Goal: Transaction & Acquisition: Purchase product/service

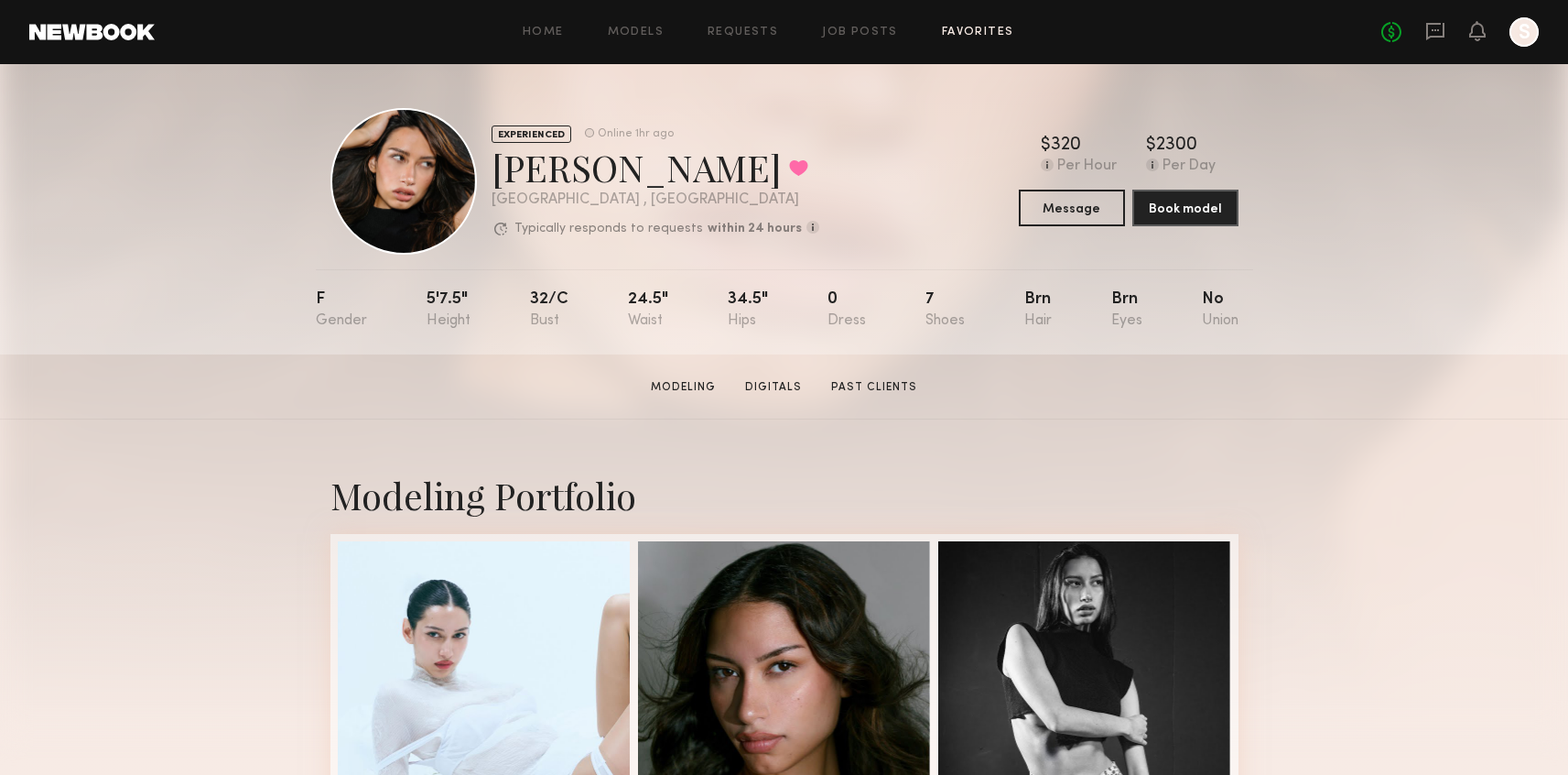
click at [998, 29] on link "Favorites" at bounding box center [978, 33] width 72 height 12
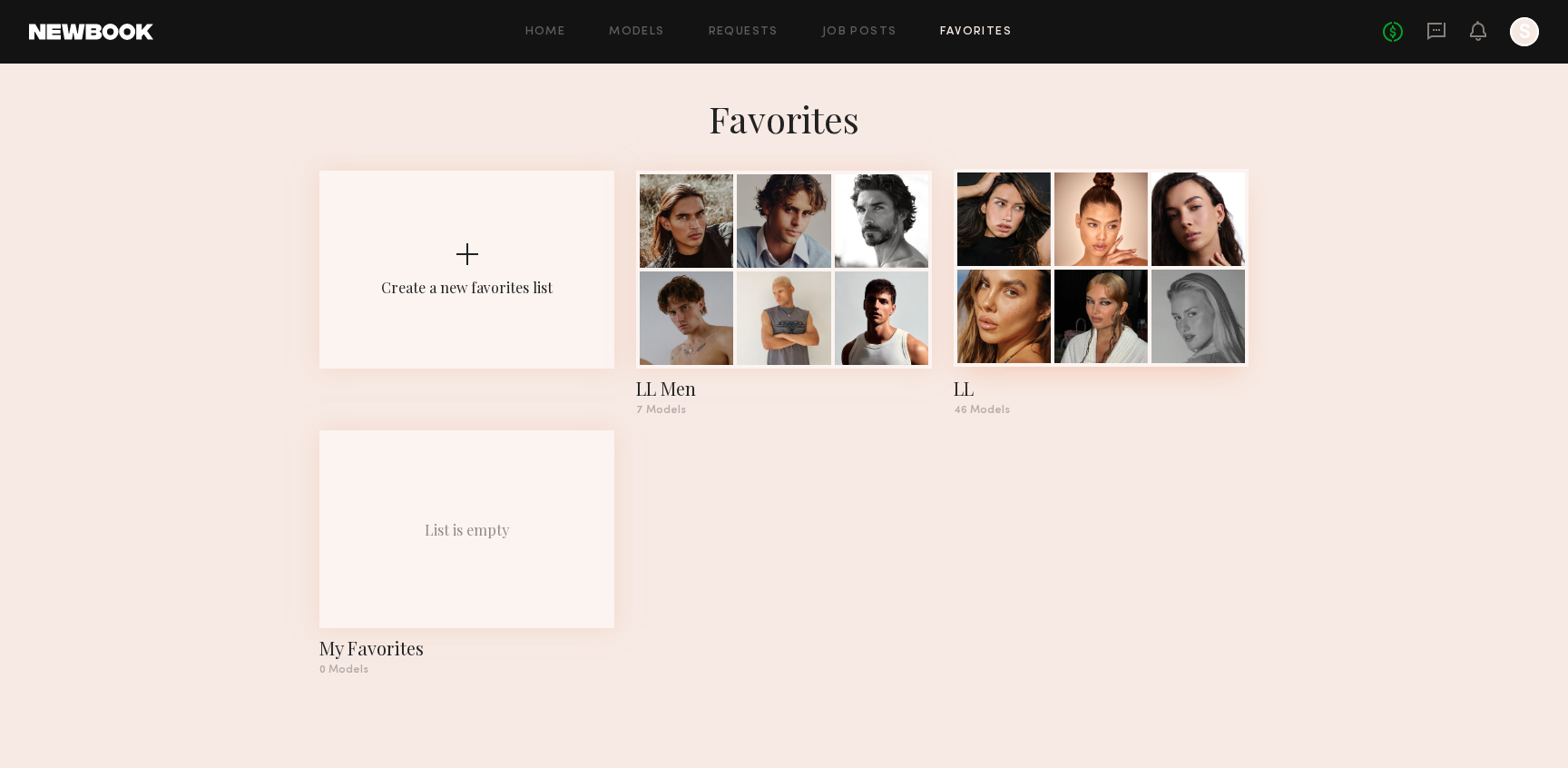
click at [1074, 232] on div at bounding box center [1101, 219] width 94 height 94
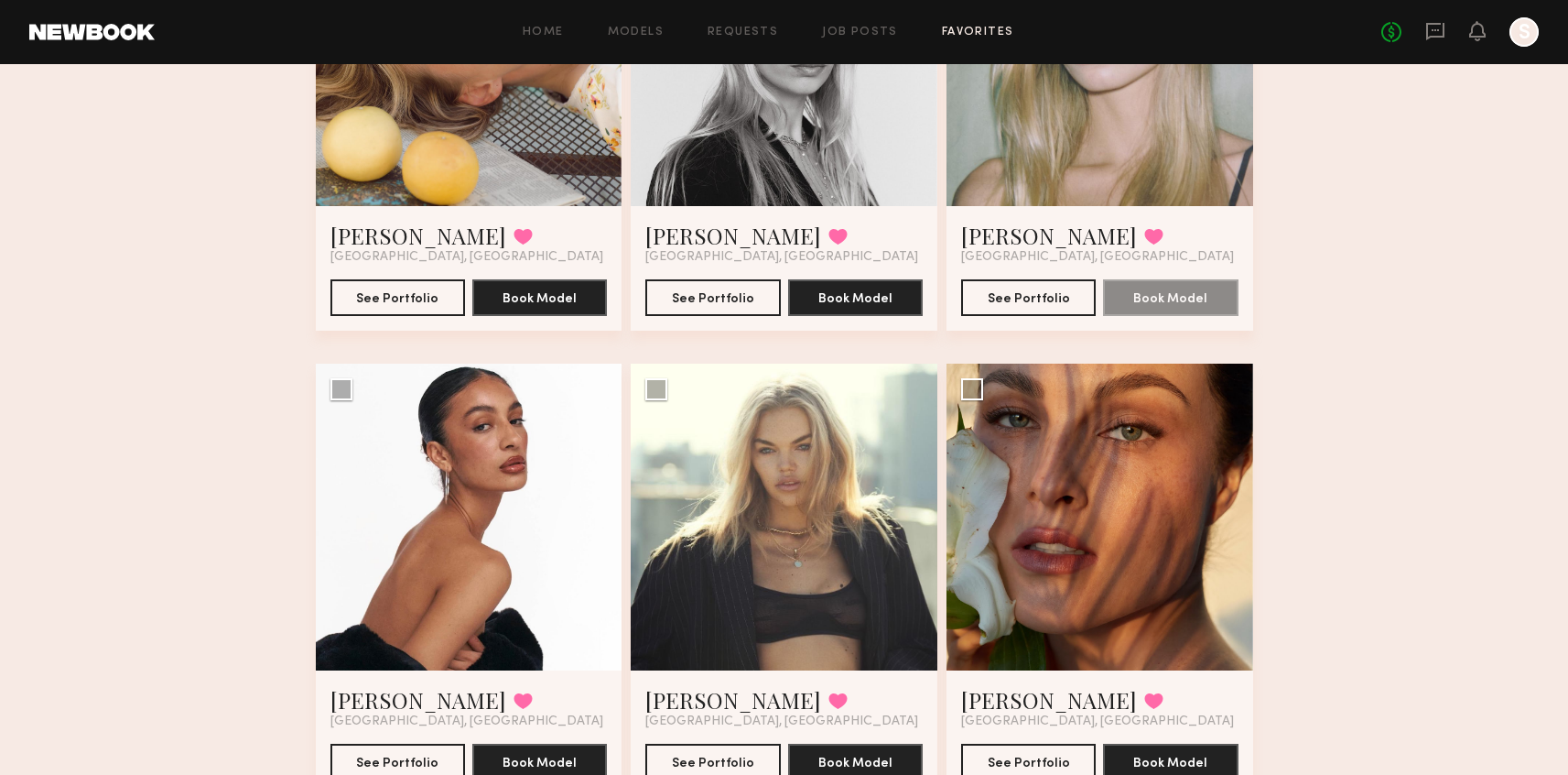
scroll to position [1243, 0]
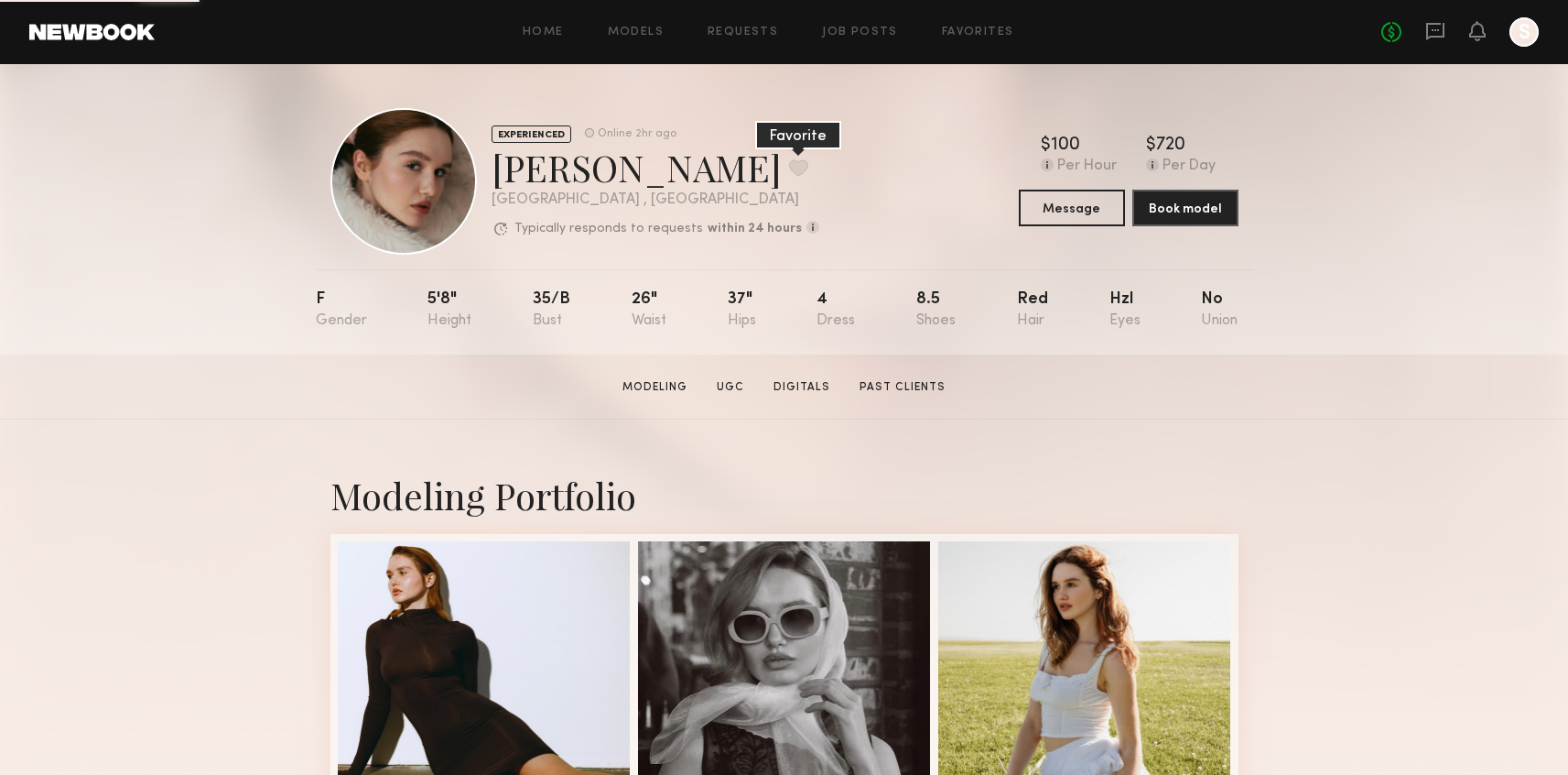
click at [789, 172] on button at bounding box center [798, 167] width 19 height 17
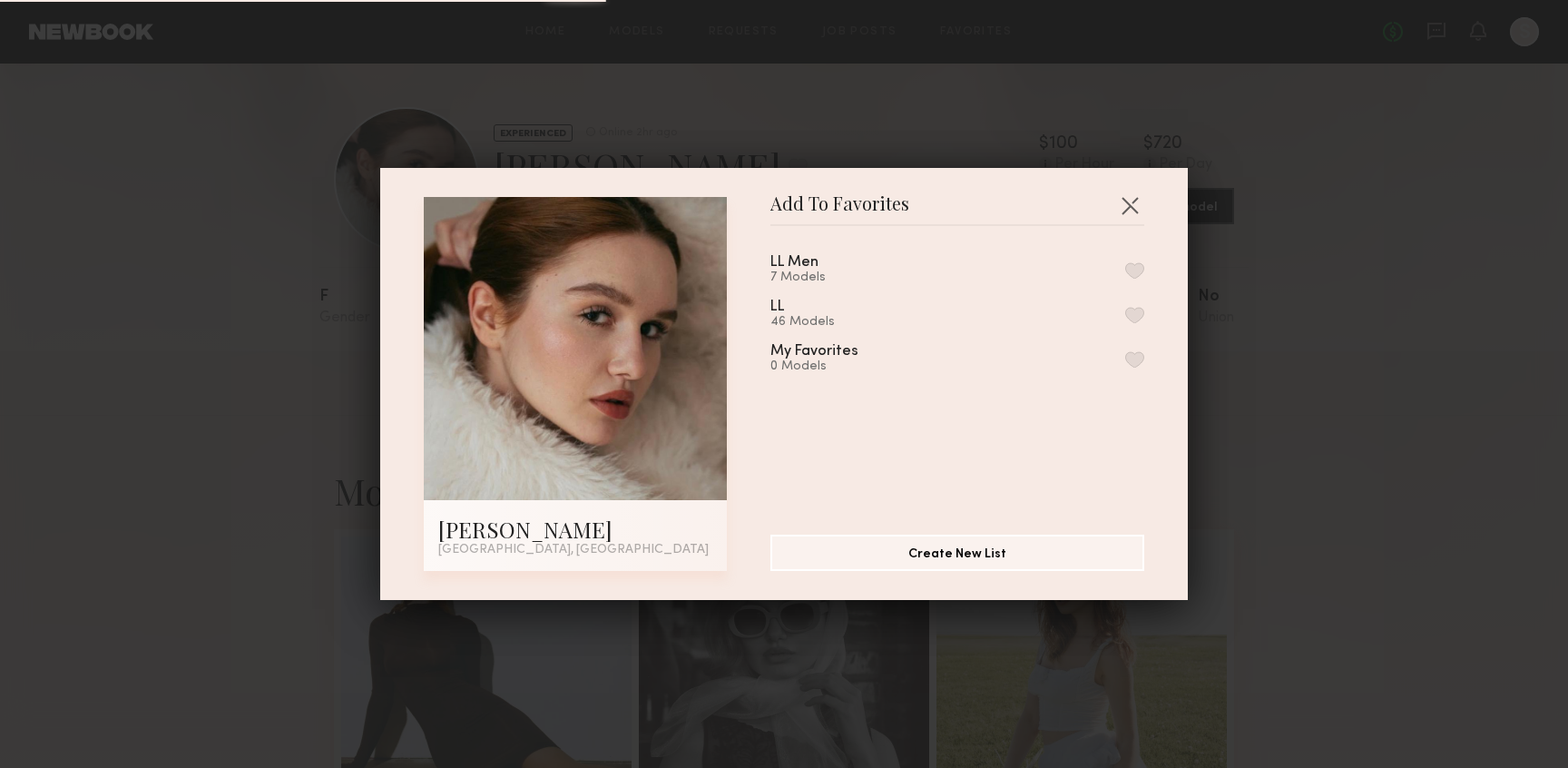
click at [1126, 303] on div "LL Men 7 Models LL 46 Models My Favorites 0 Models" at bounding box center [966, 373] width 392 height 265
click at [1125, 307] on button "button" at bounding box center [1134, 315] width 19 height 17
click at [1126, 200] on button "button" at bounding box center [1130, 205] width 29 height 29
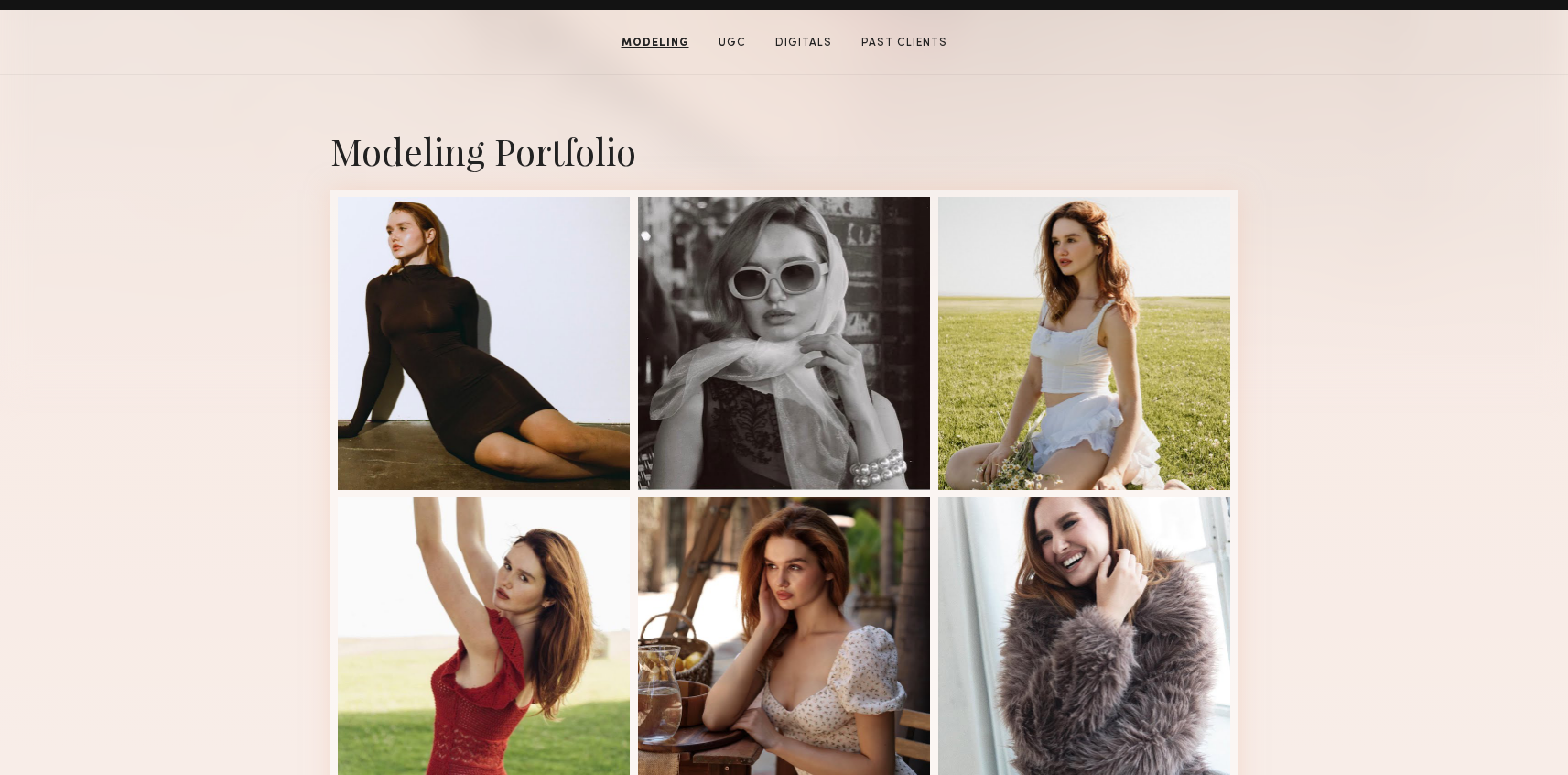
scroll to position [347, 0]
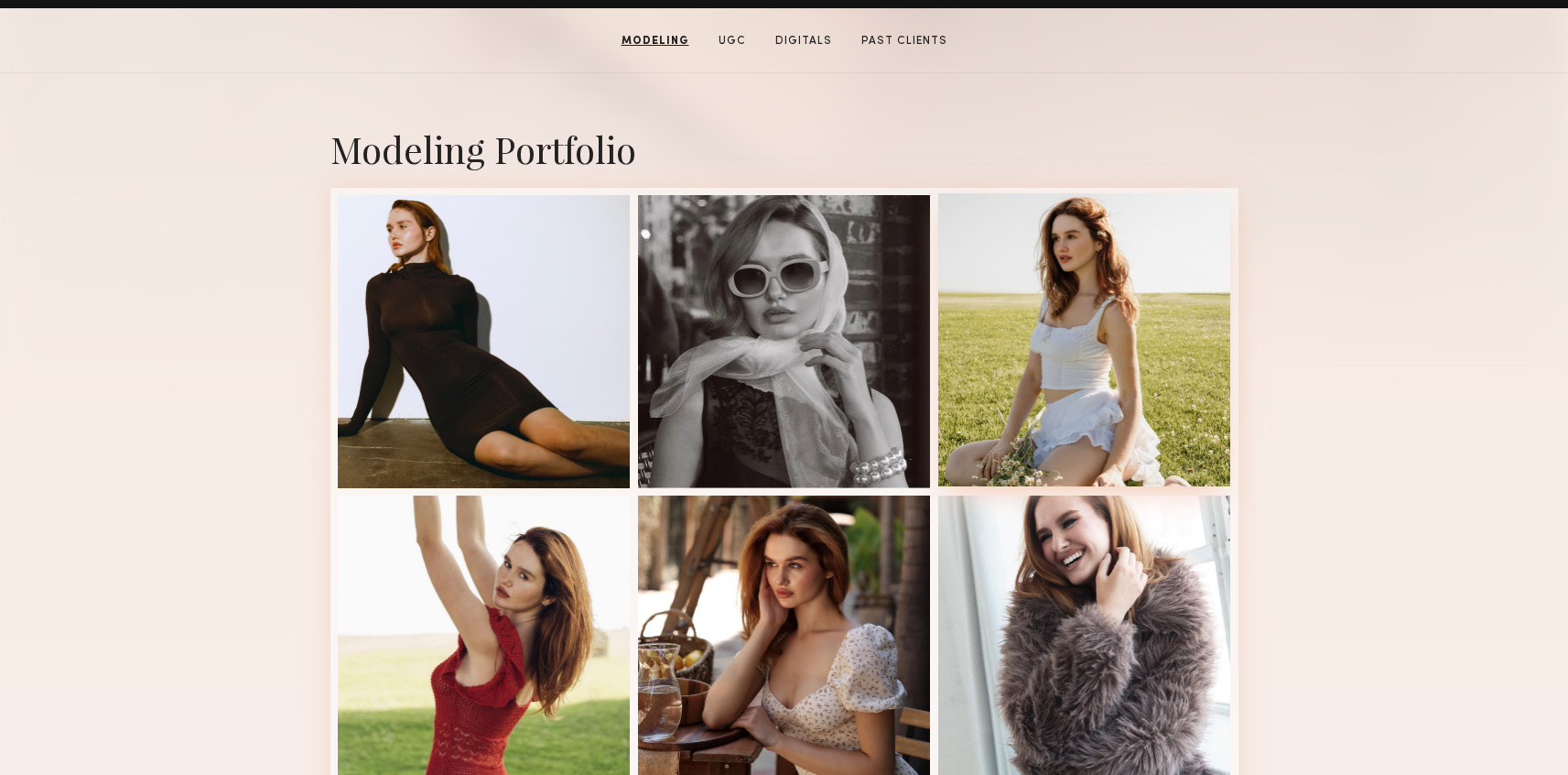
click at [1195, 360] on div at bounding box center [1084, 340] width 293 height 293
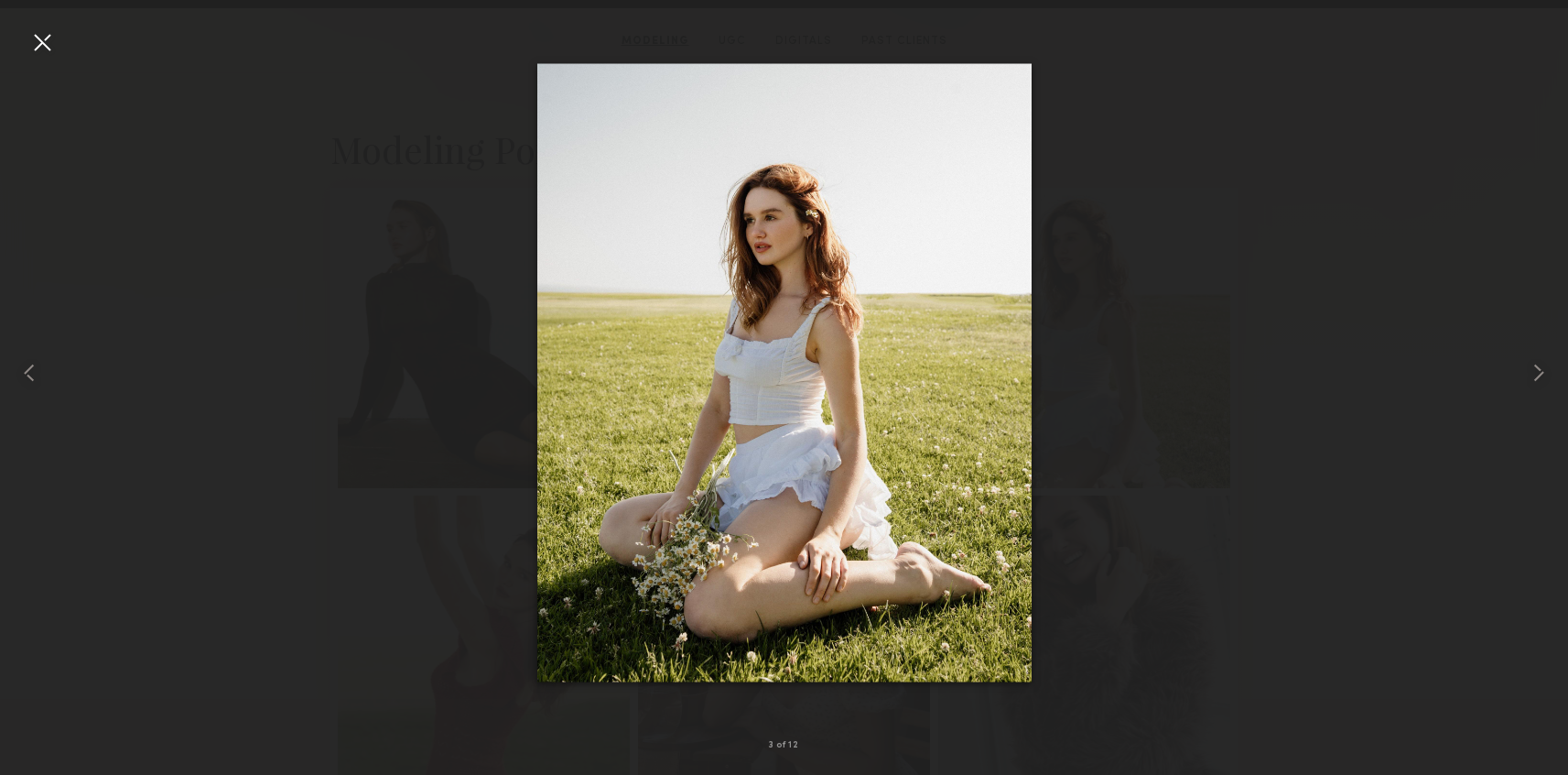
click at [1500, 408] on div at bounding box center [784, 373] width 1568 height 687
click at [1533, 397] on div at bounding box center [1536, 373] width 63 height 687
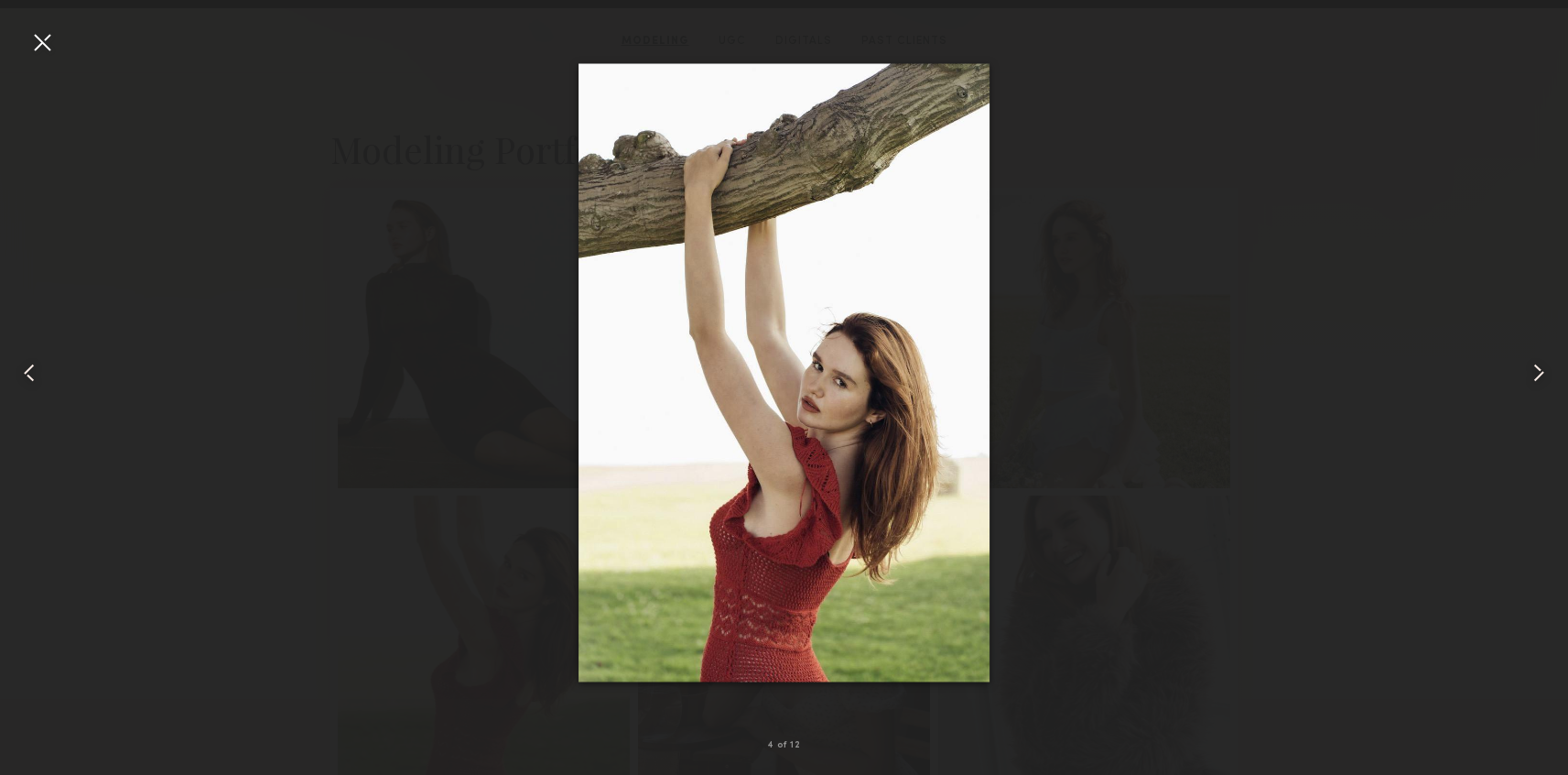
click at [1533, 397] on div at bounding box center [1536, 373] width 63 height 687
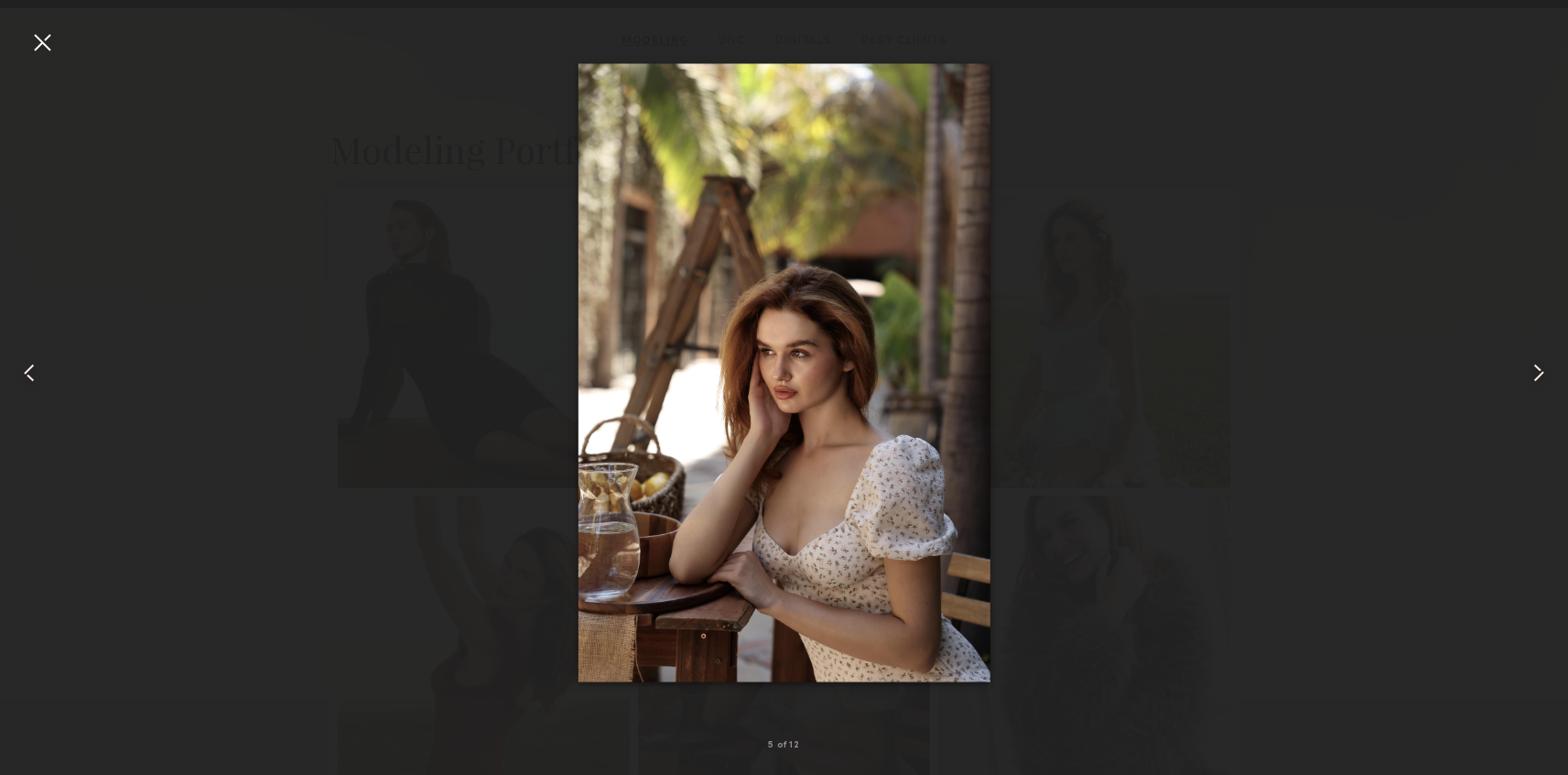
click at [1533, 397] on div at bounding box center [1536, 373] width 63 height 687
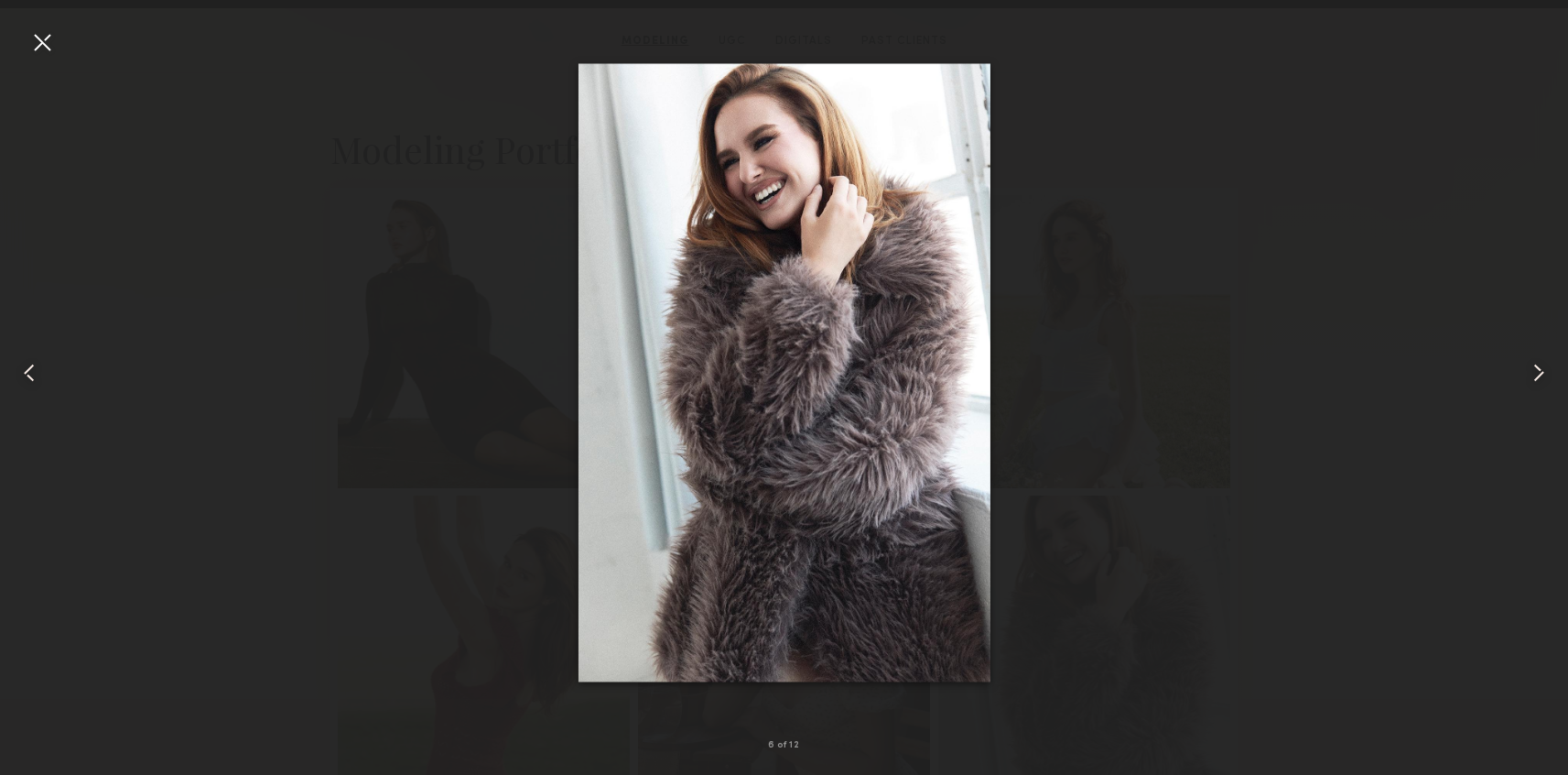
click at [1533, 397] on div at bounding box center [1536, 373] width 63 height 687
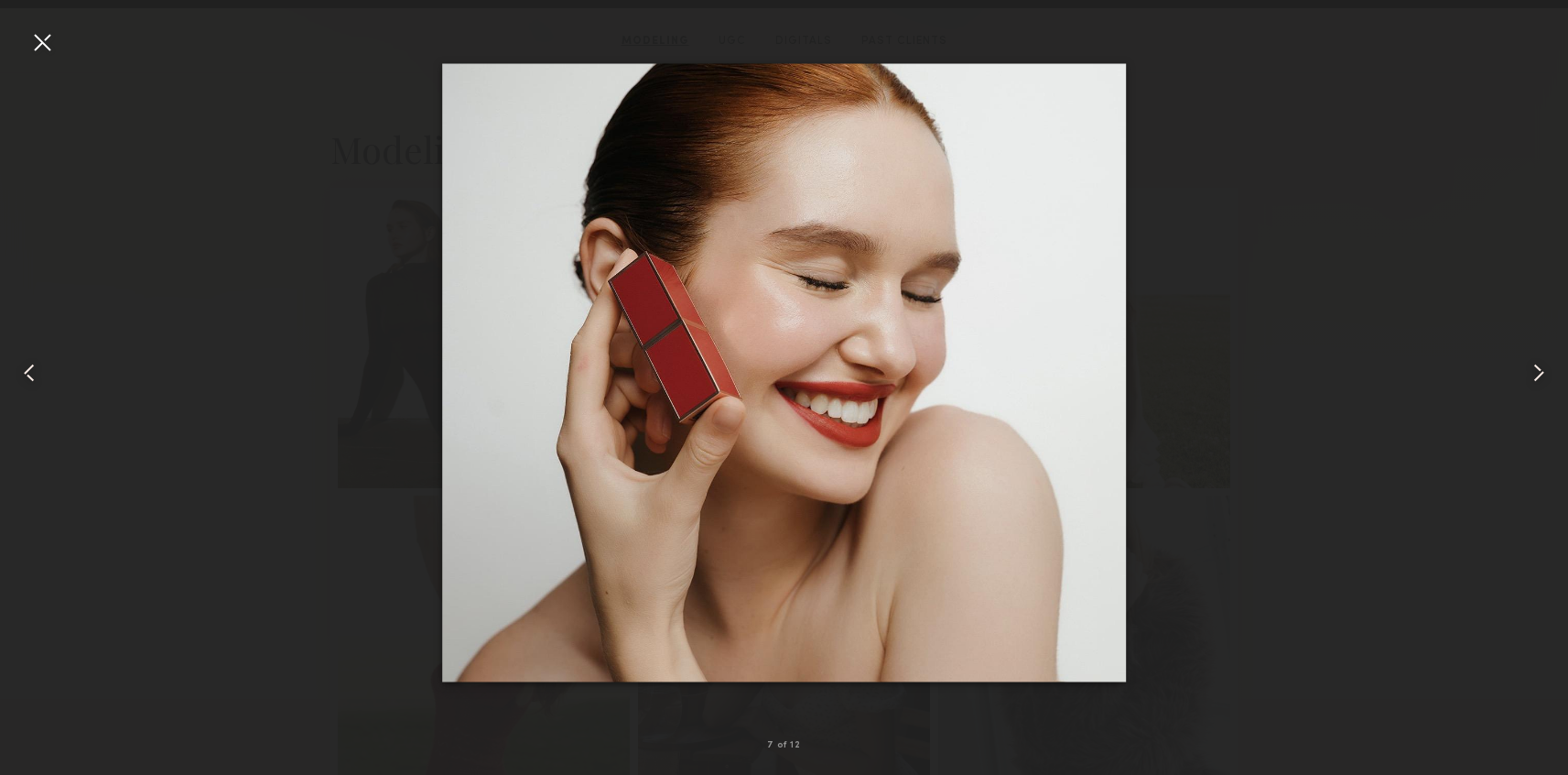
click at [1533, 397] on div at bounding box center [1536, 373] width 63 height 687
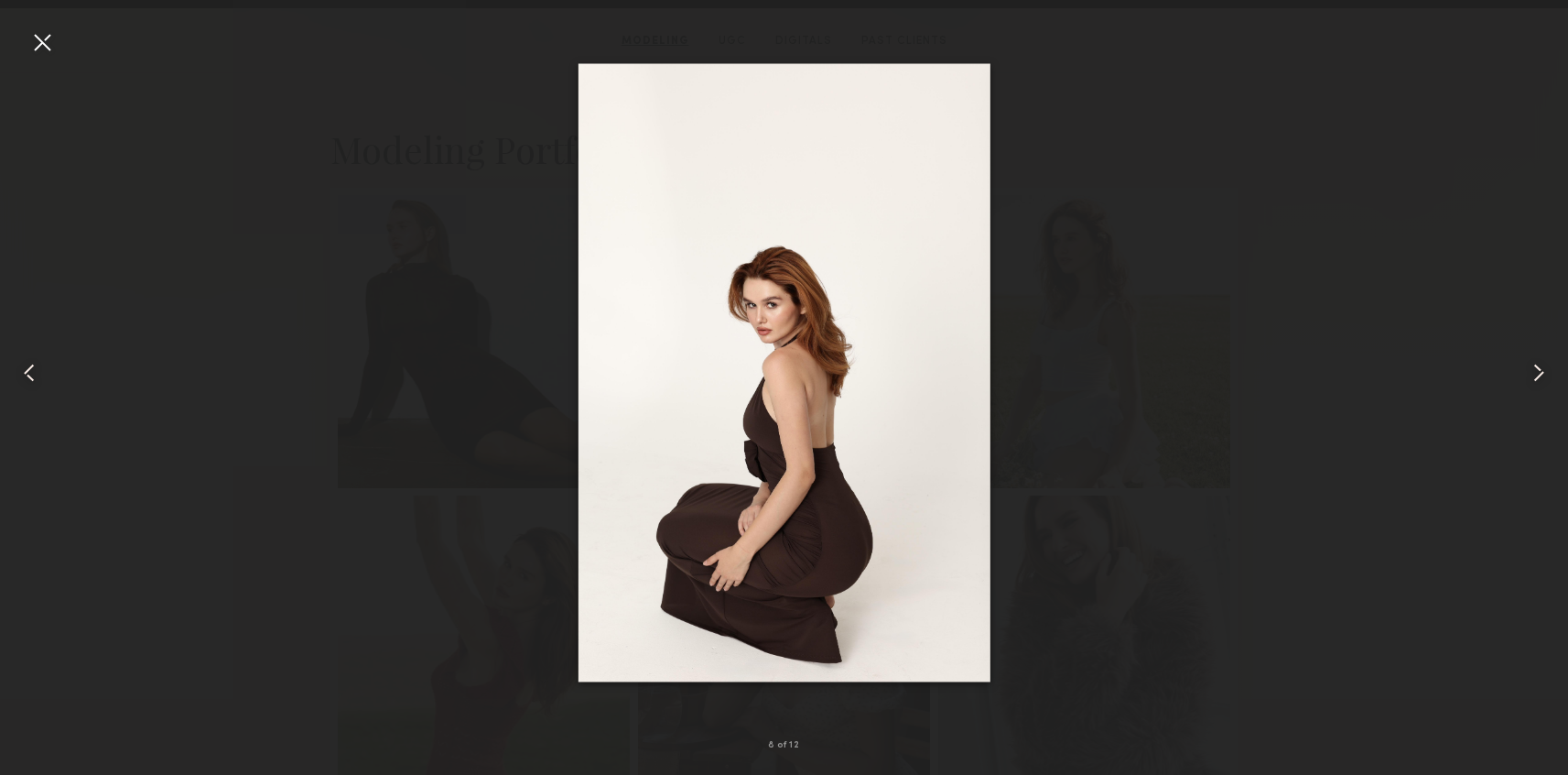
click at [1533, 397] on div at bounding box center [1536, 373] width 63 height 687
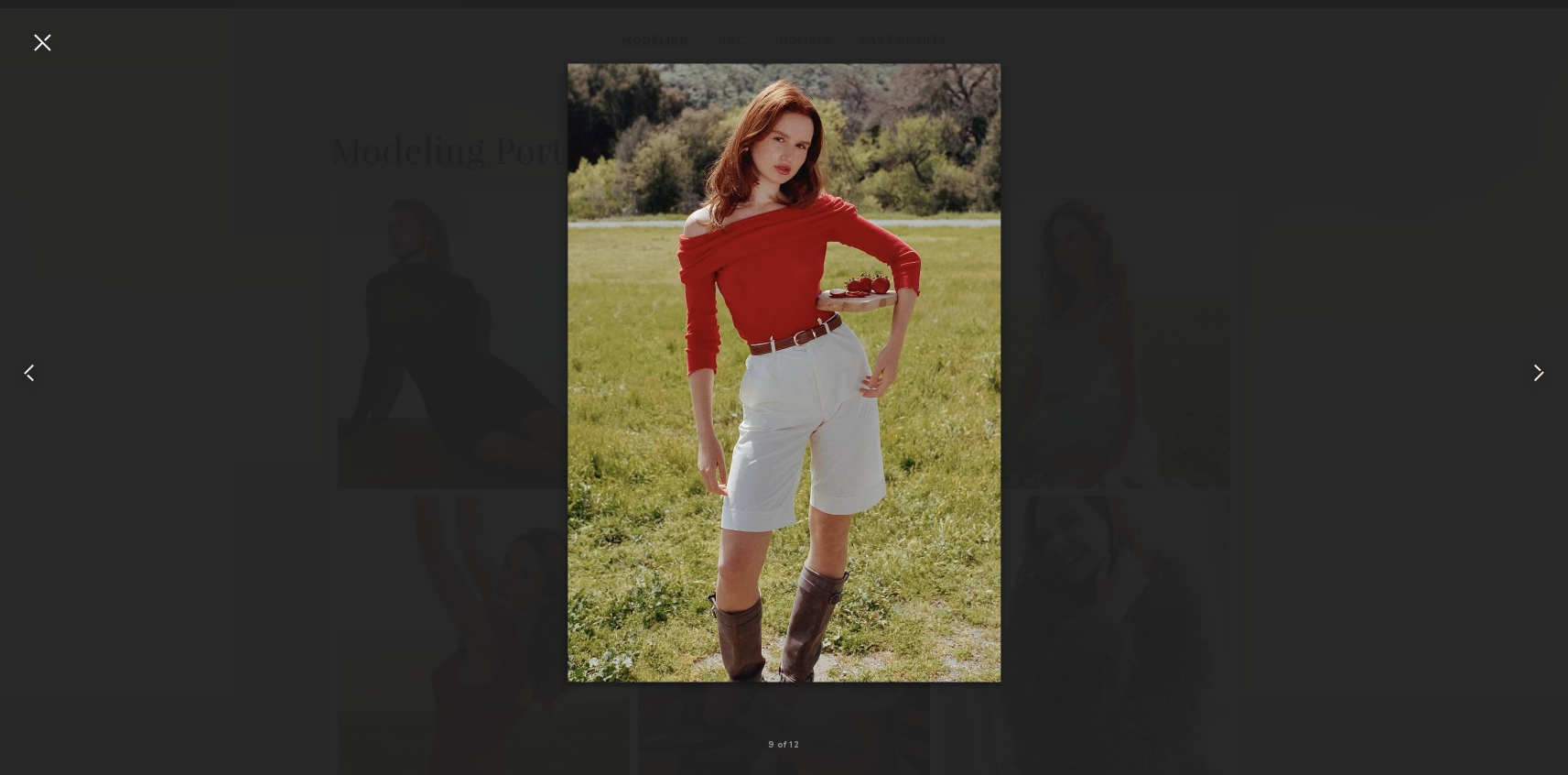
click at [1533, 397] on div at bounding box center [1536, 373] width 63 height 687
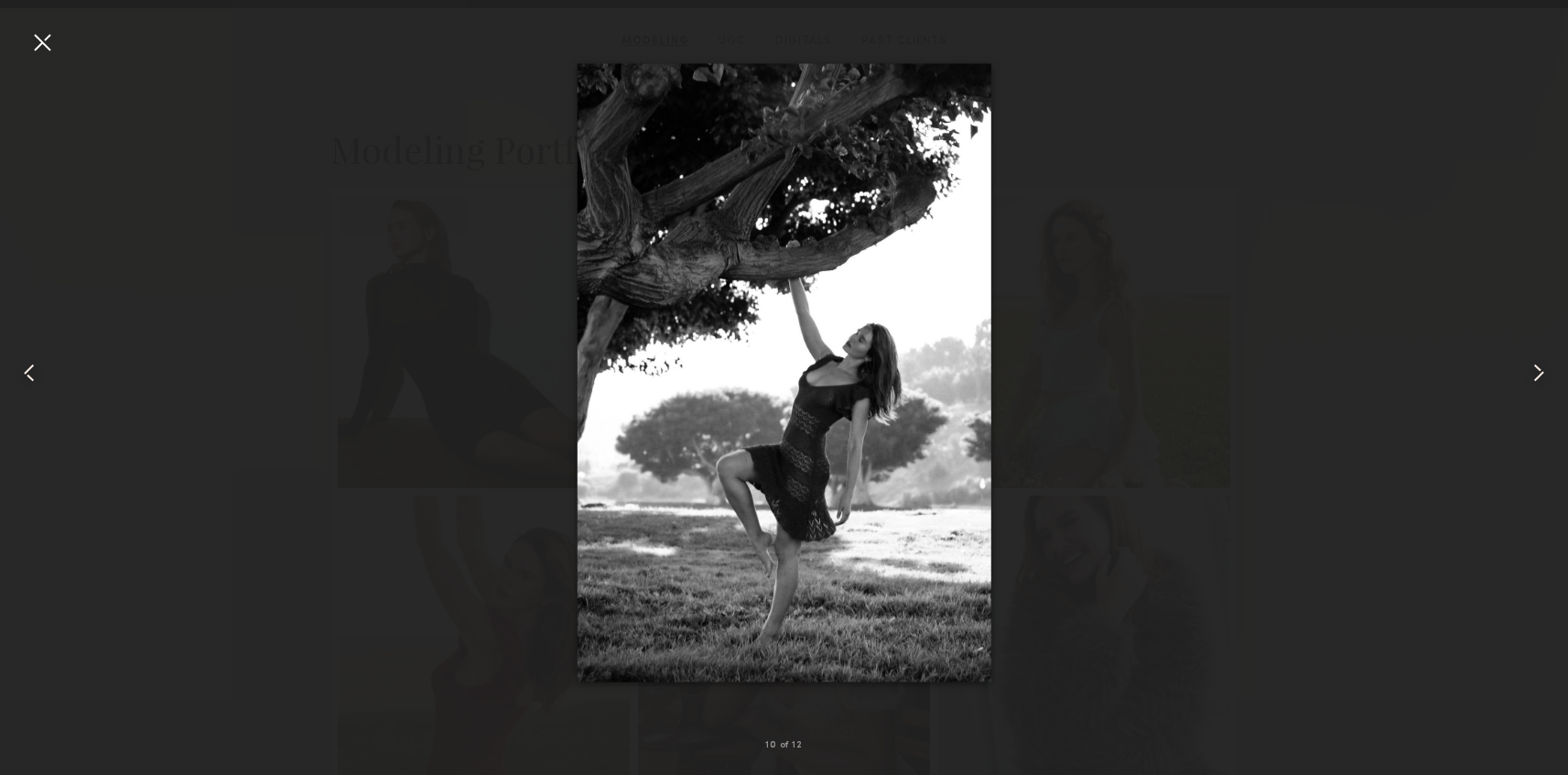
click at [1533, 397] on div at bounding box center [1536, 373] width 63 height 687
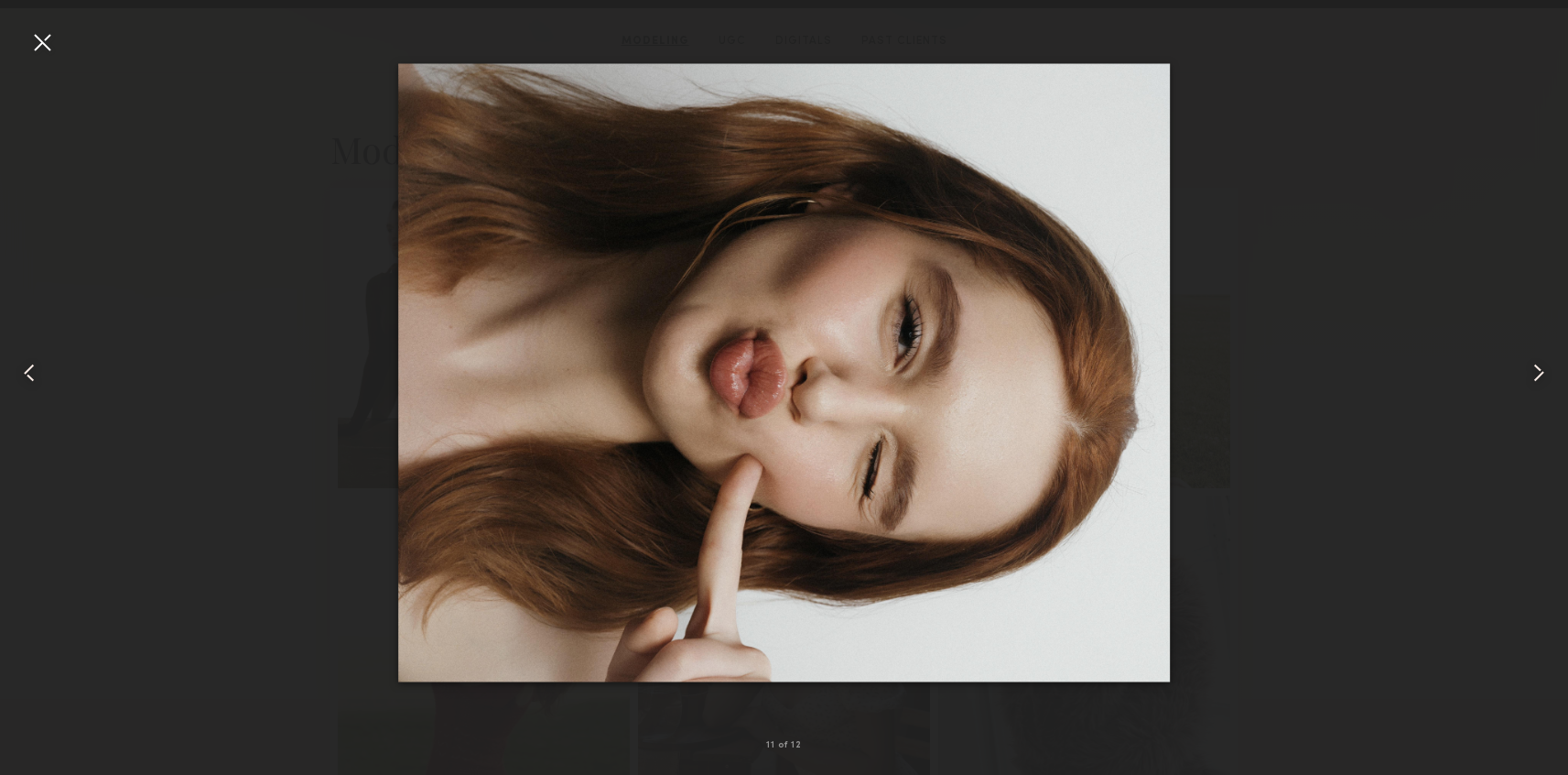
click at [1533, 397] on div at bounding box center [1536, 373] width 63 height 687
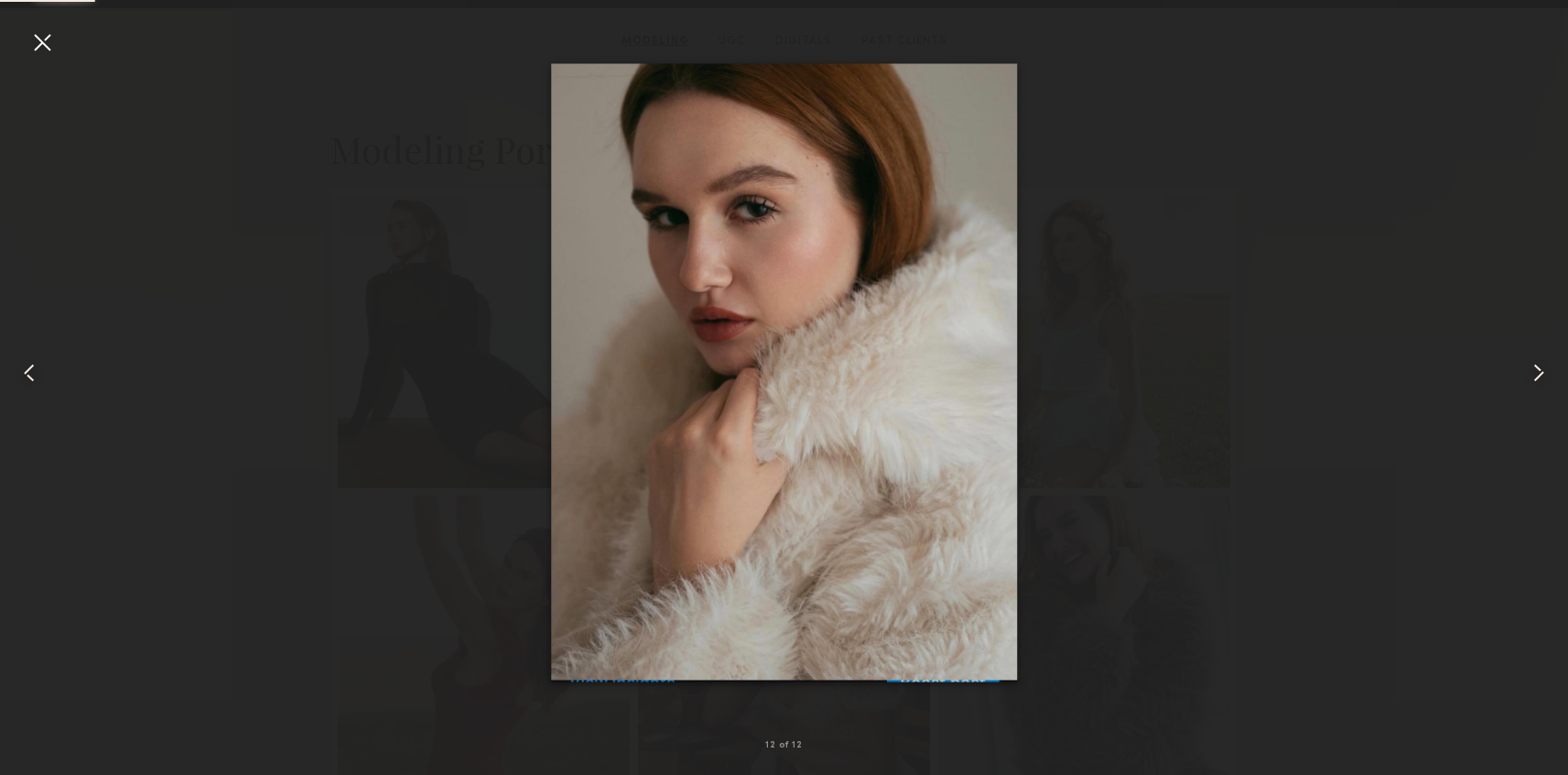
click at [1533, 397] on div at bounding box center [1536, 373] width 63 height 687
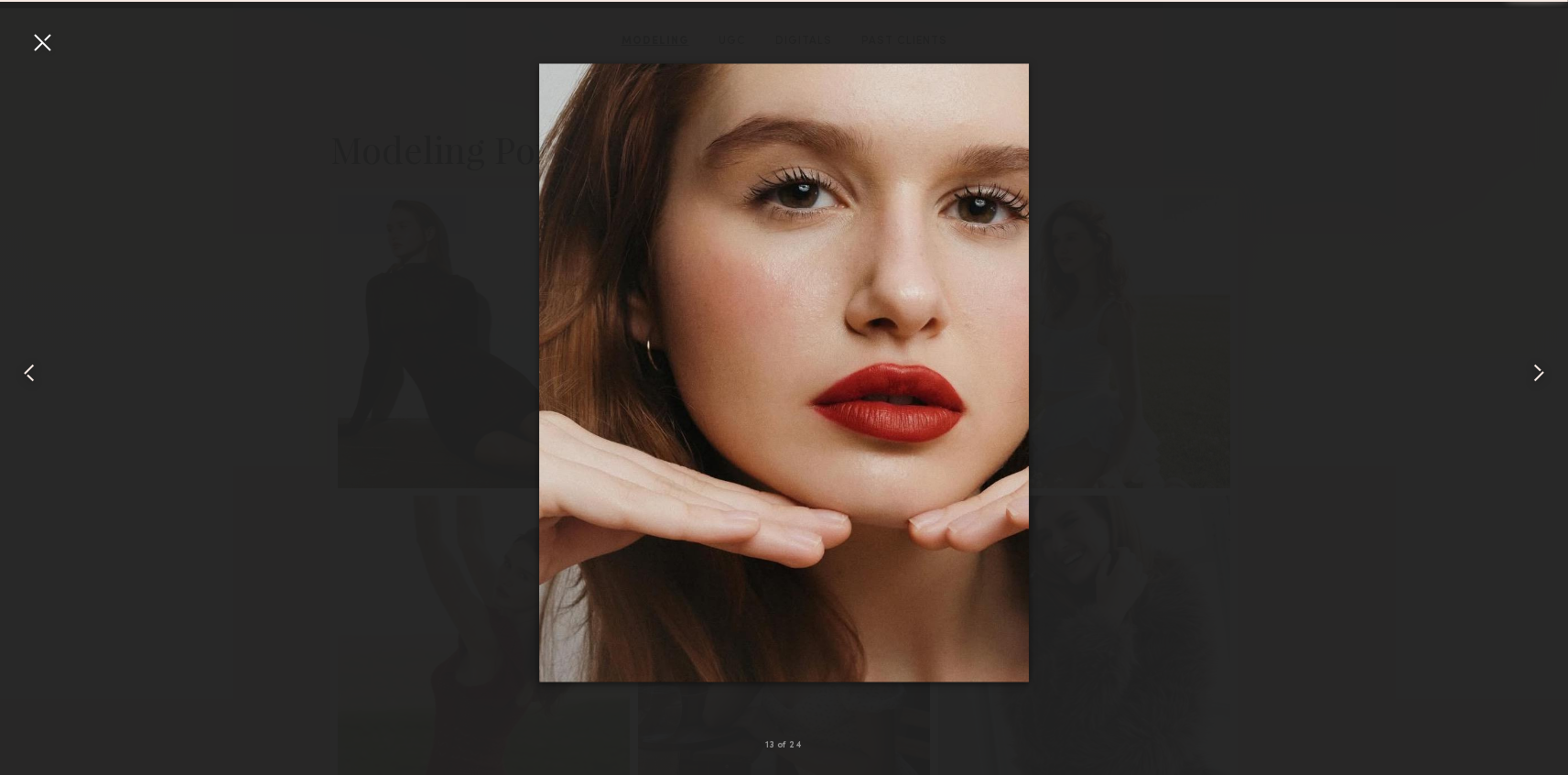
click at [1533, 397] on div at bounding box center [1536, 373] width 63 height 687
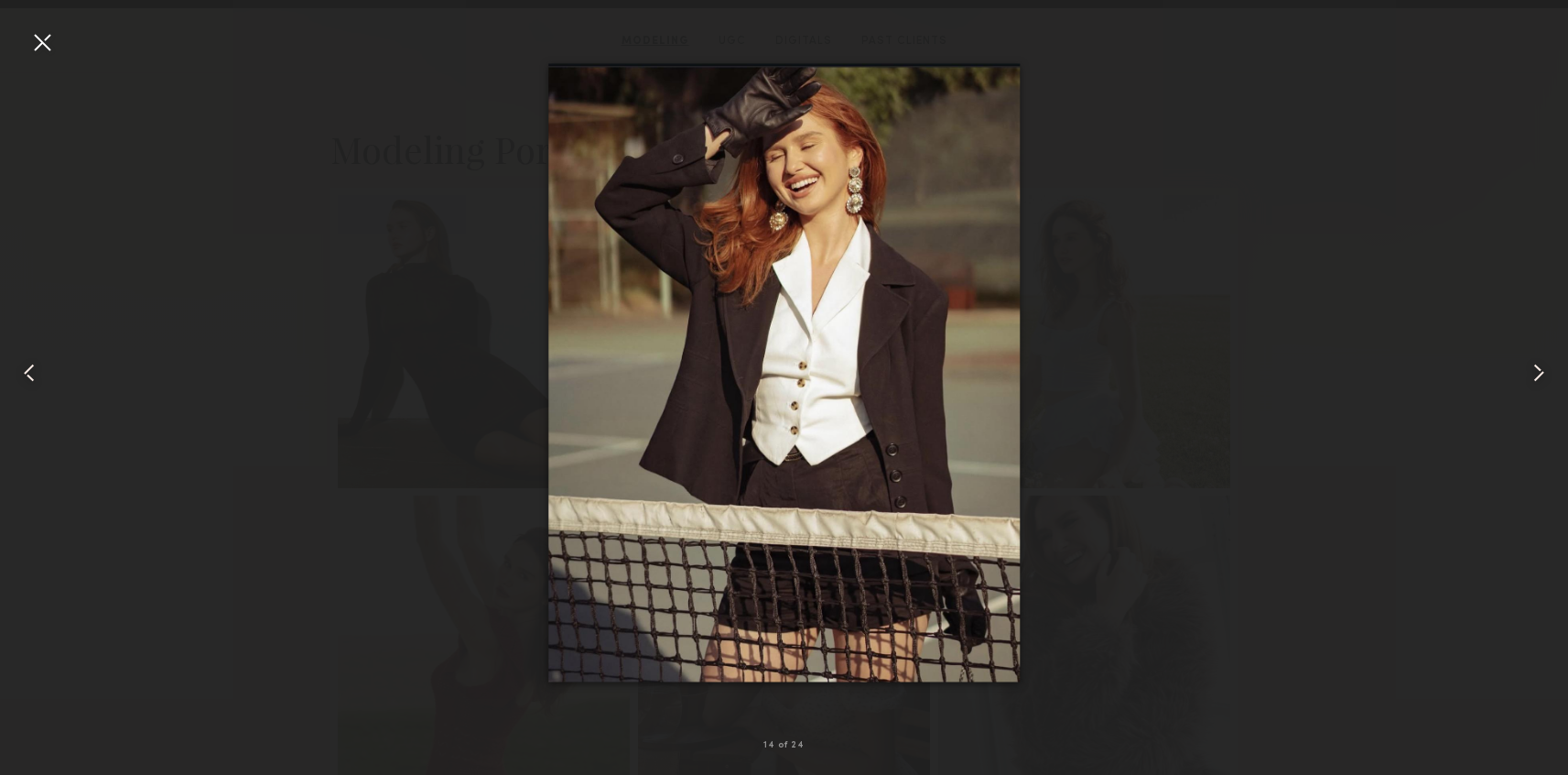
click at [1533, 397] on div at bounding box center [1536, 373] width 63 height 687
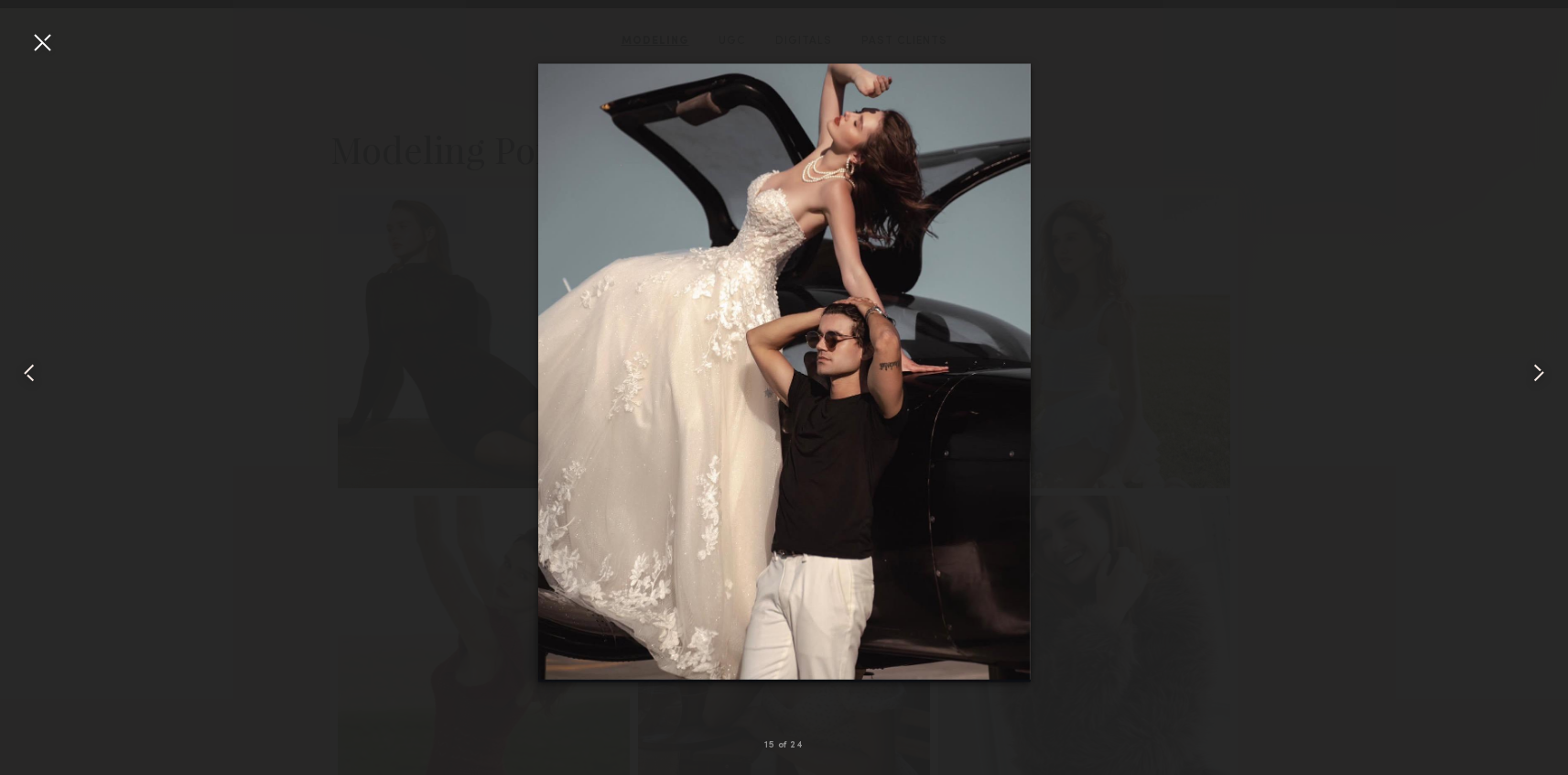
click at [1533, 397] on div at bounding box center [1536, 373] width 63 height 687
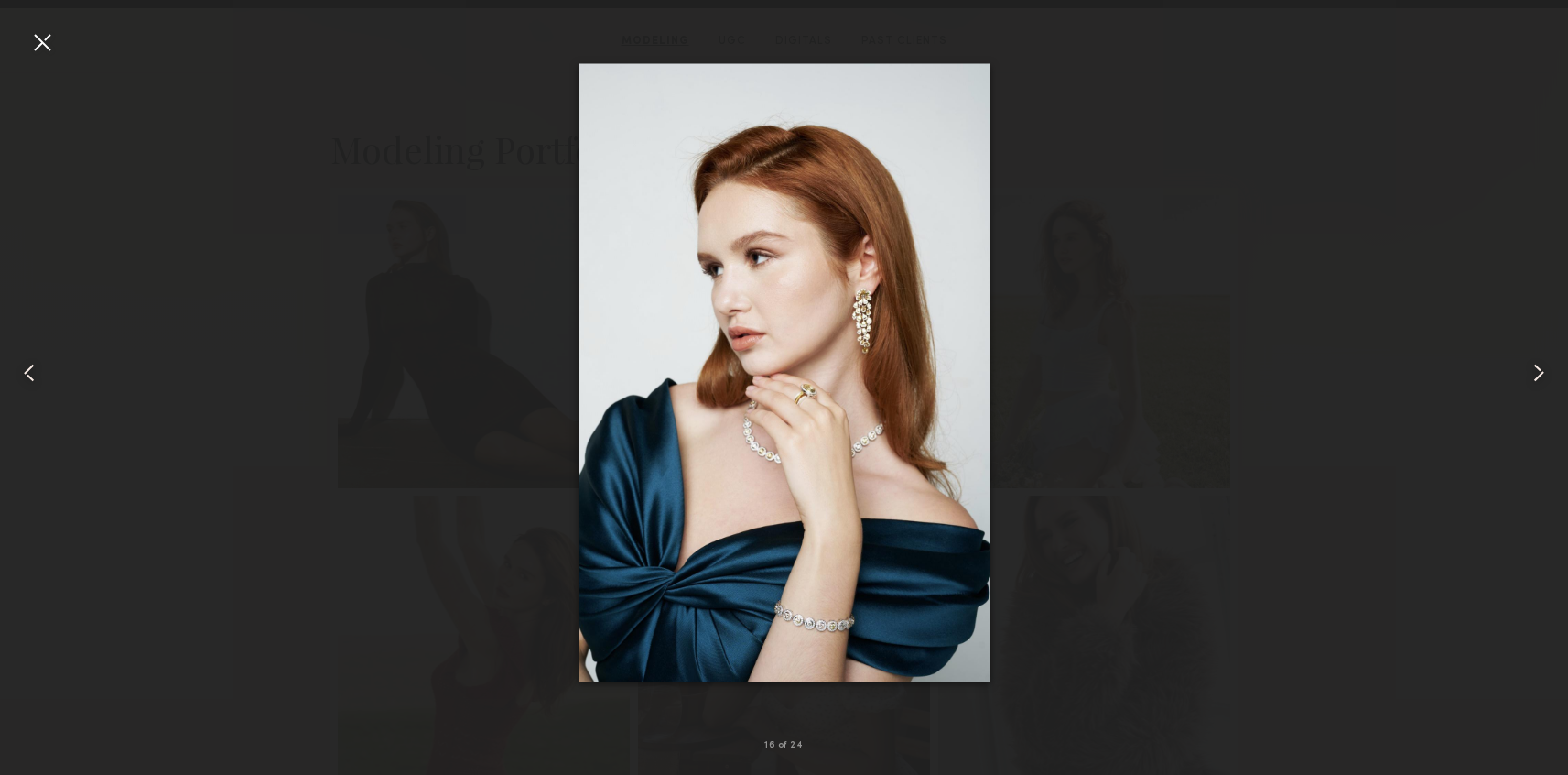
click at [1533, 397] on div at bounding box center [1536, 373] width 63 height 687
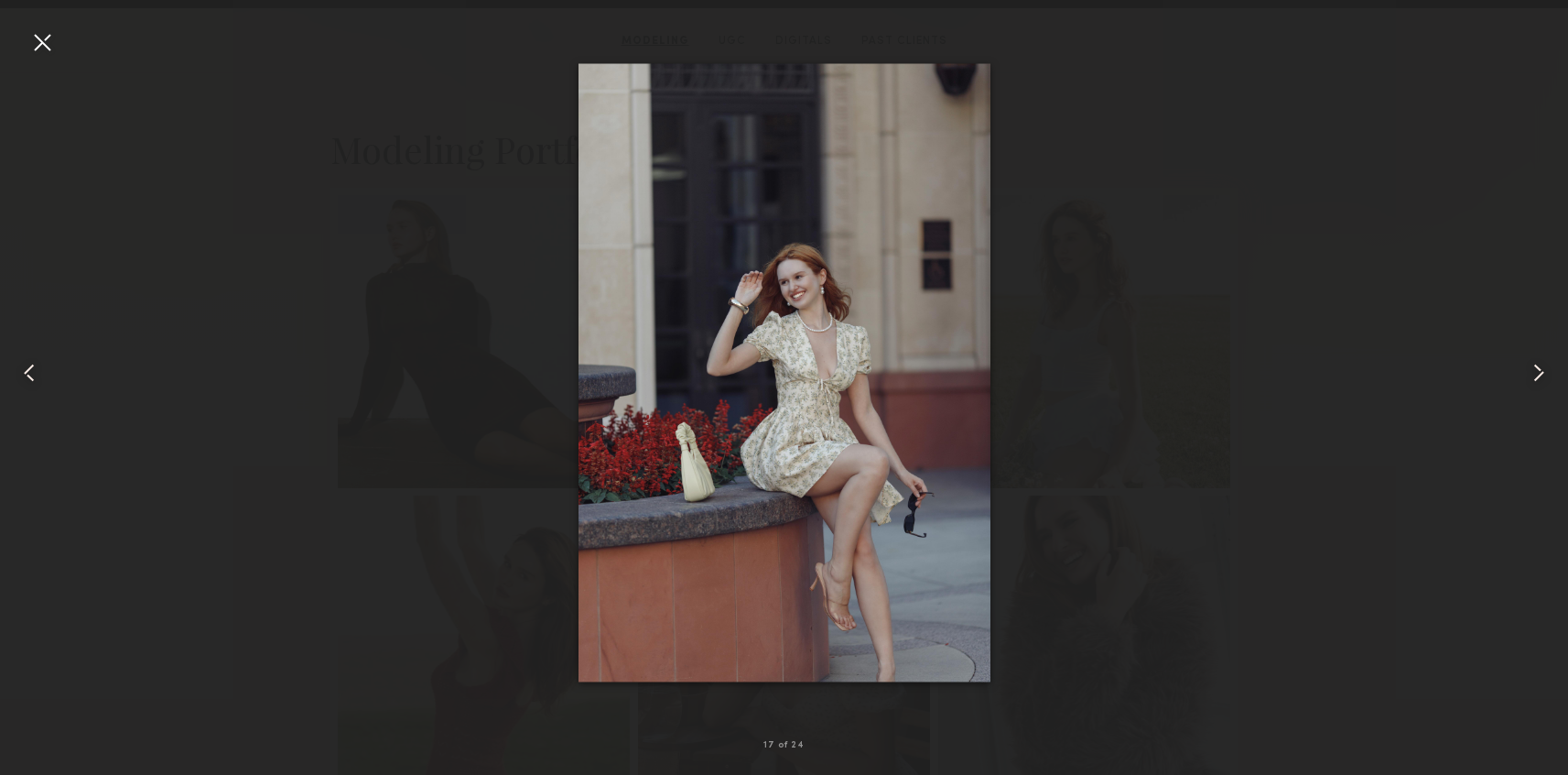
click at [1533, 397] on div at bounding box center [1536, 373] width 63 height 687
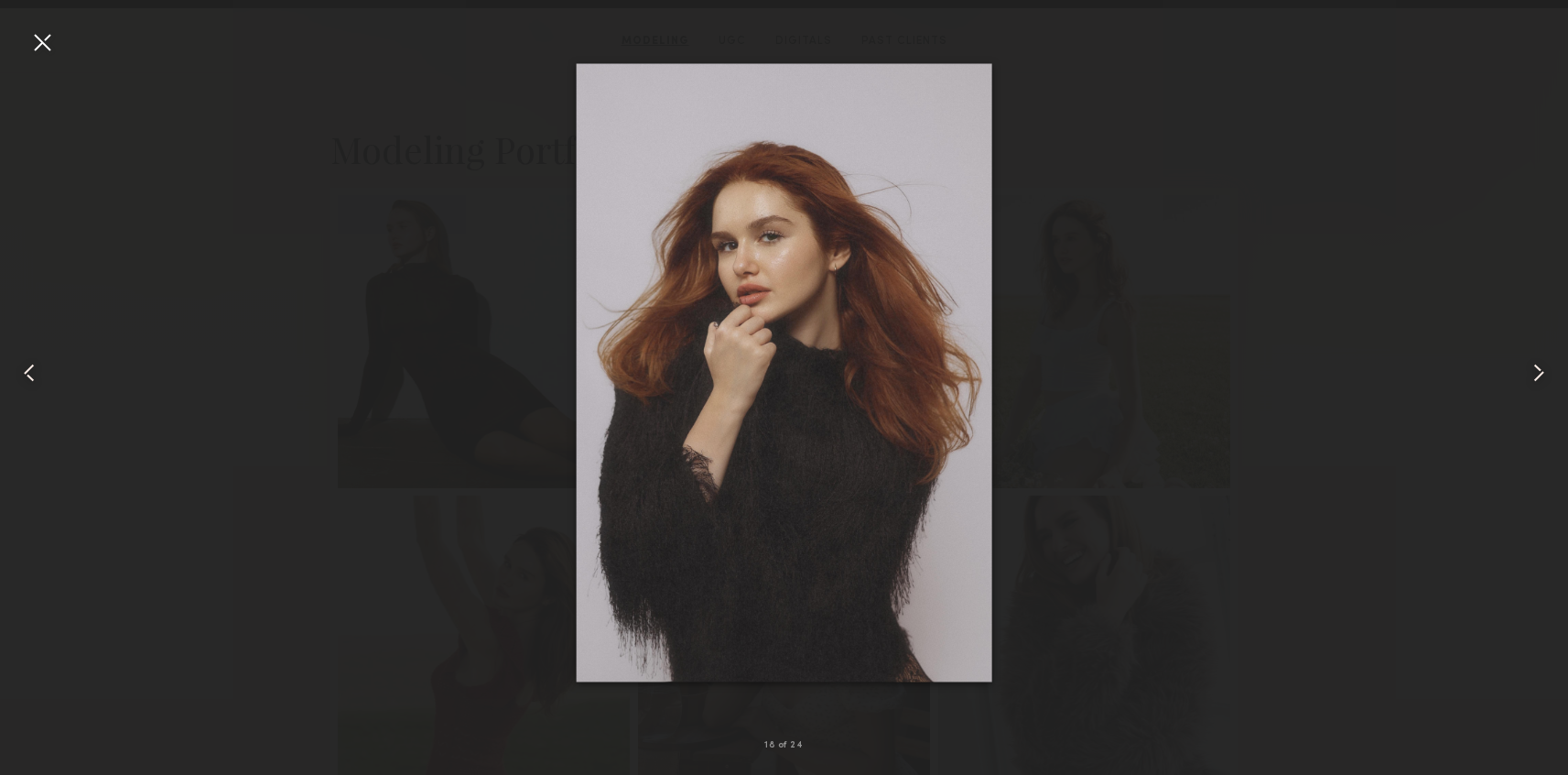
click at [1533, 397] on div at bounding box center [1536, 373] width 63 height 687
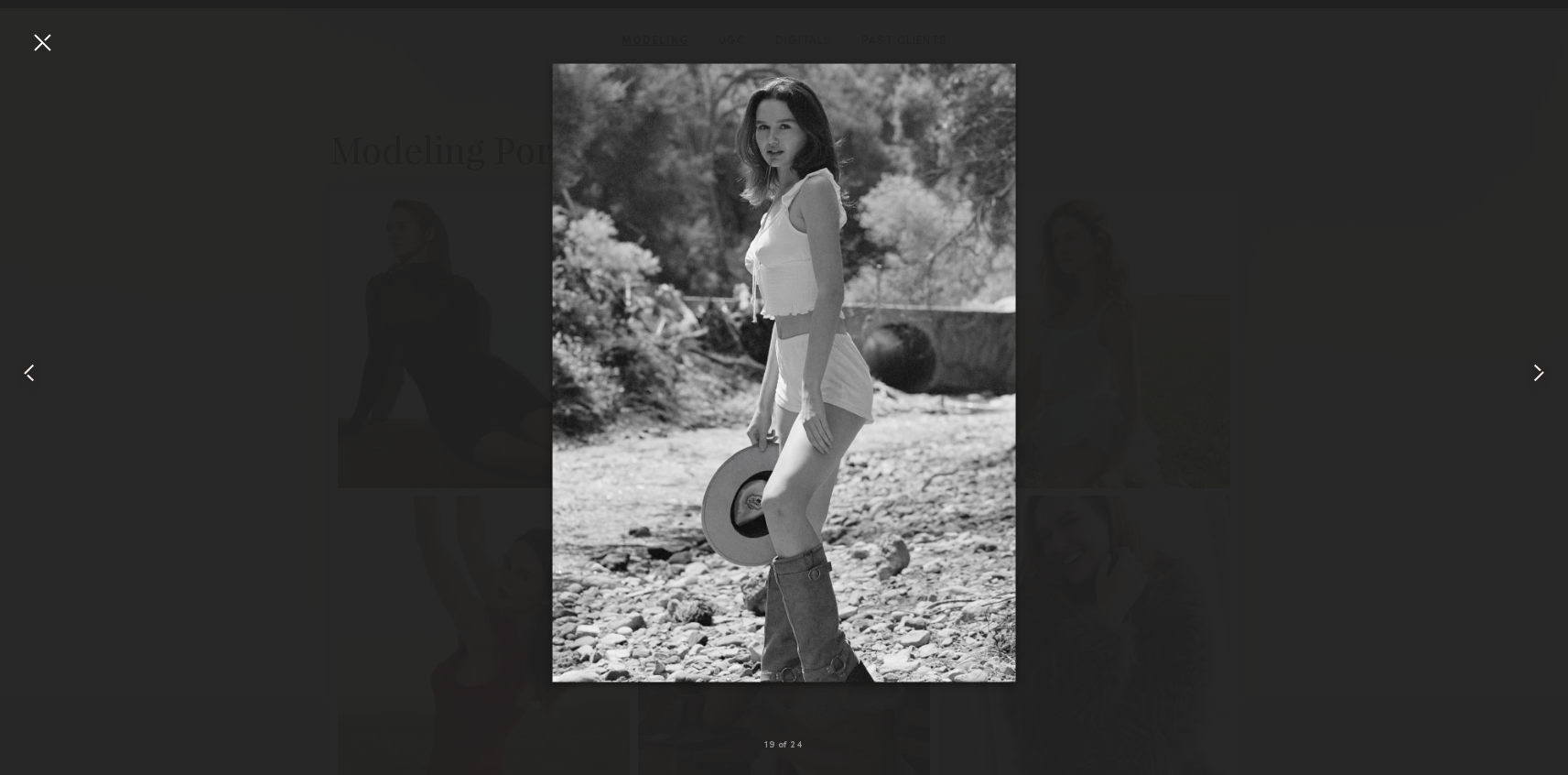
click at [1533, 397] on div at bounding box center [1536, 373] width 63 height 687
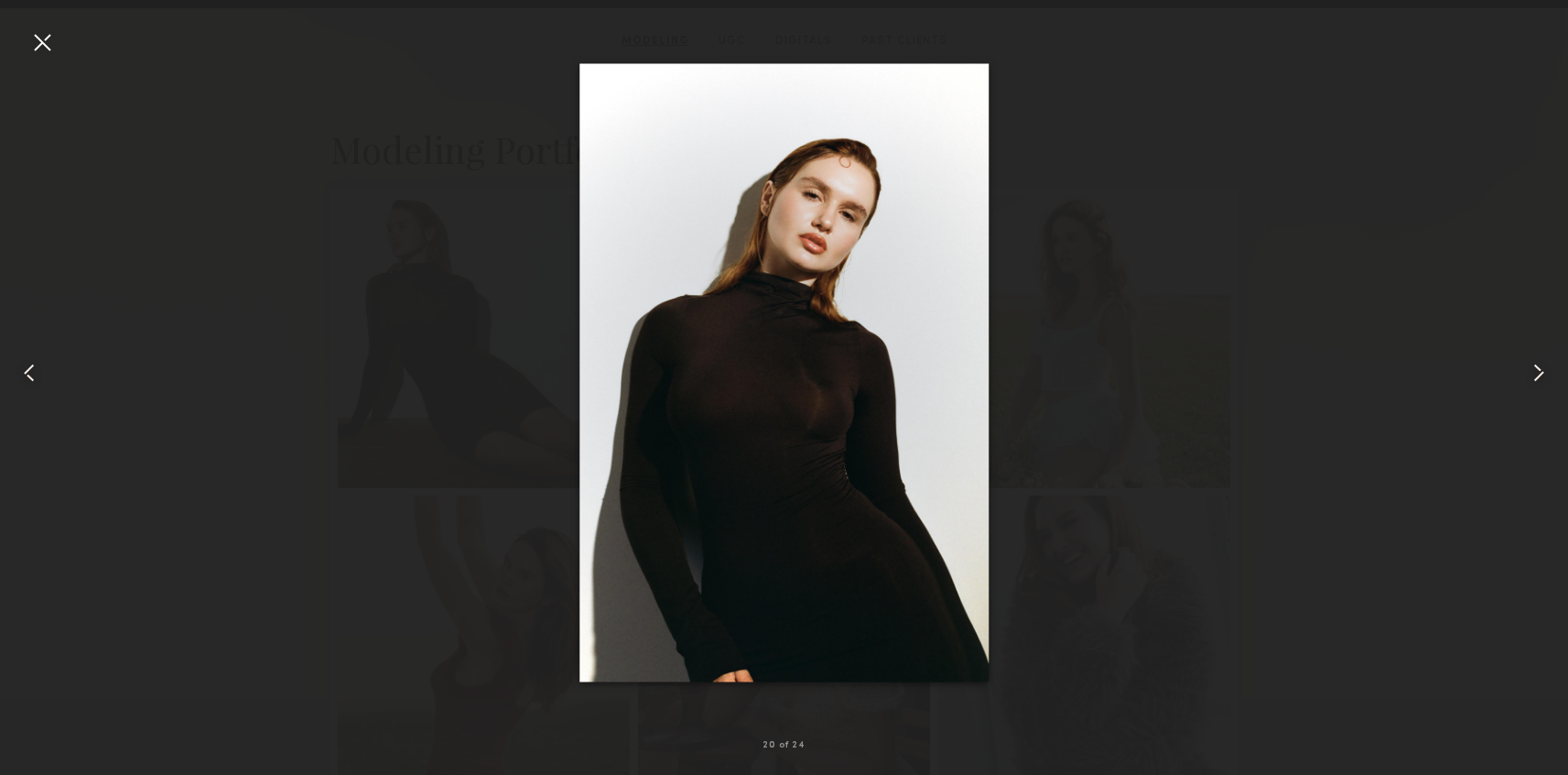
click at [1533, 397] on div at bounding box center [1536, 373] width 63 height 687
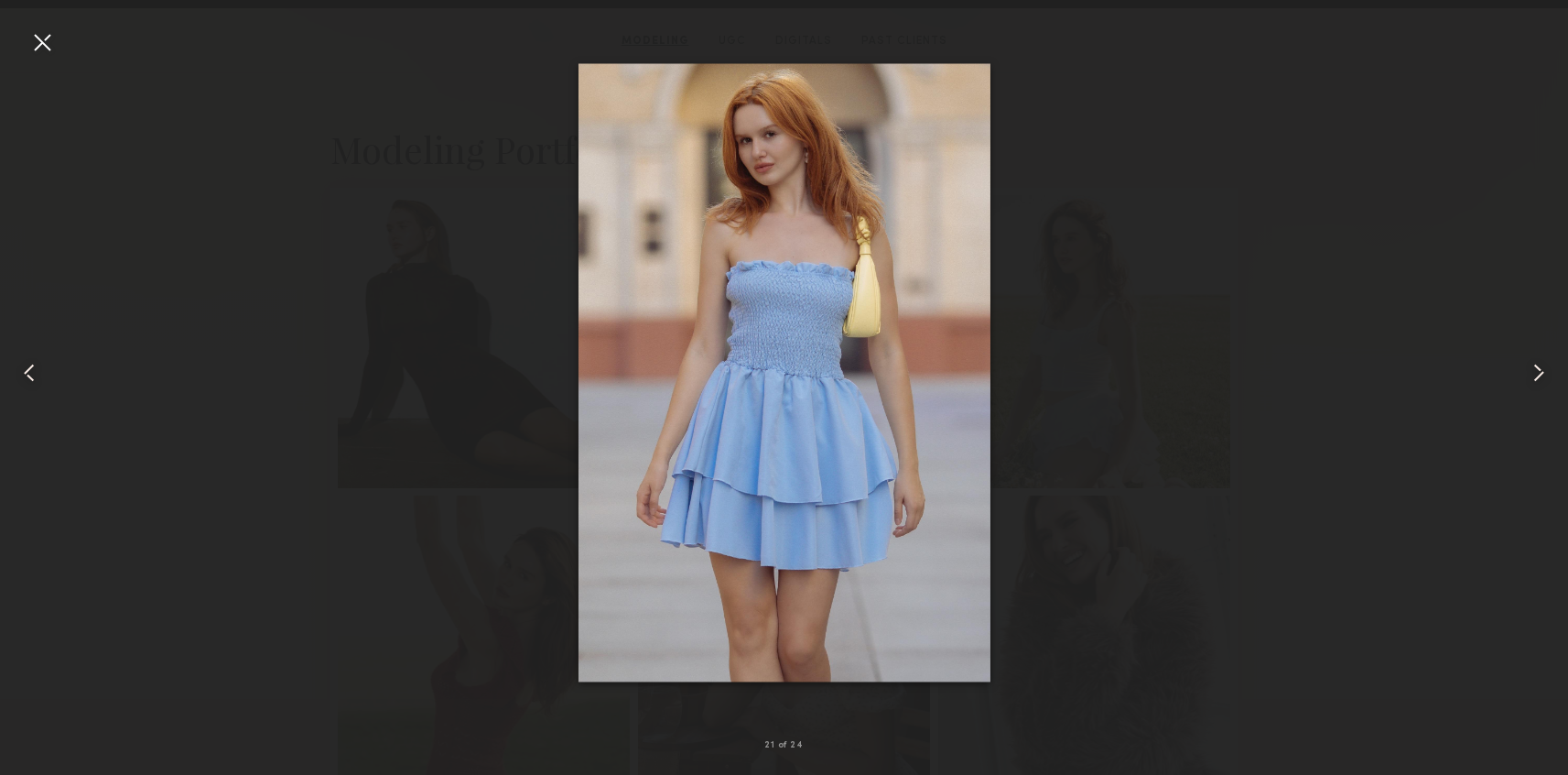
click at [1533, 397] on div at bounding box center [1536, 373] width 63 height 687
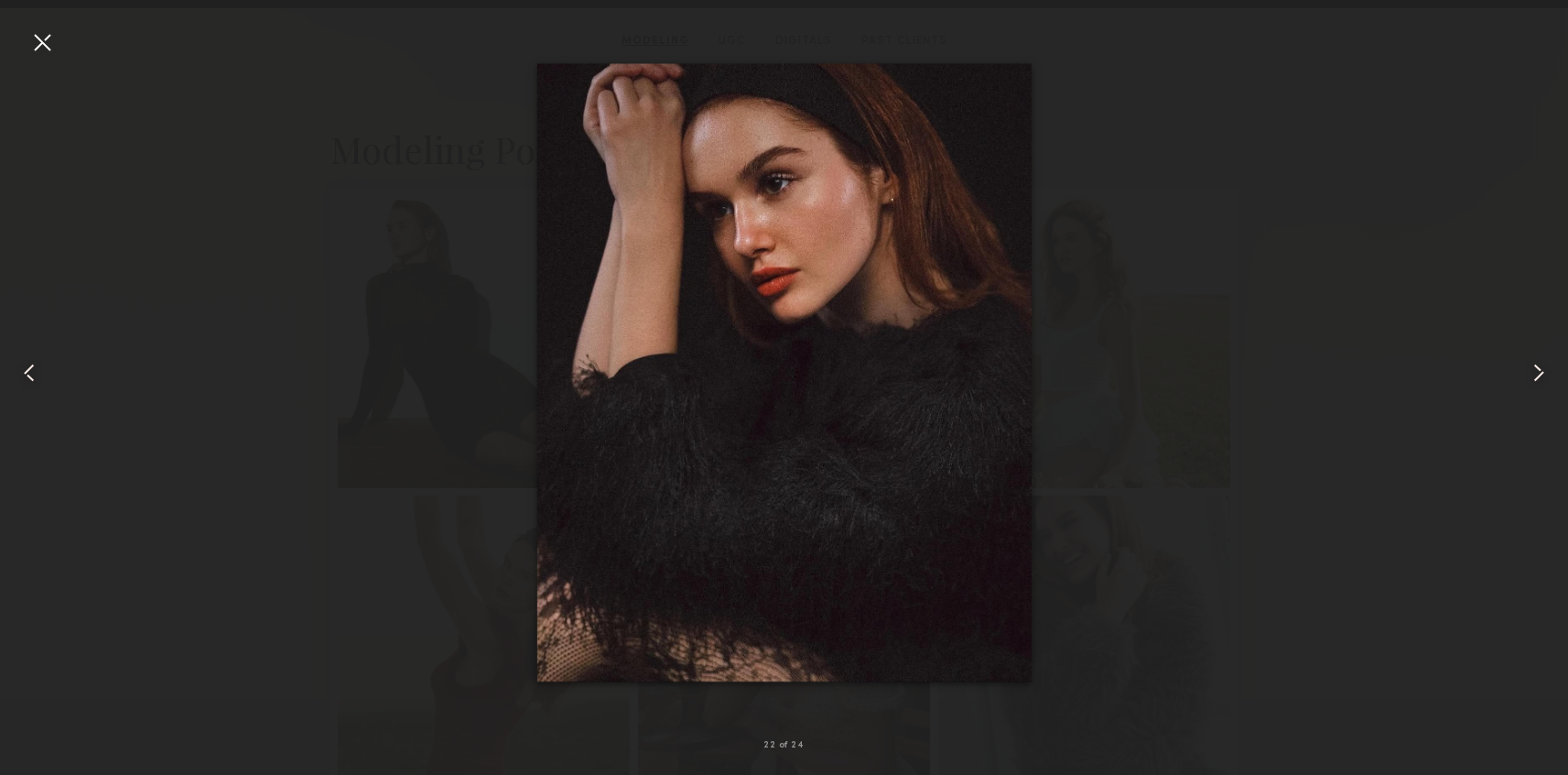
click at [1533, 397] on div at bounding box center [1536, 373] width 63 height 687
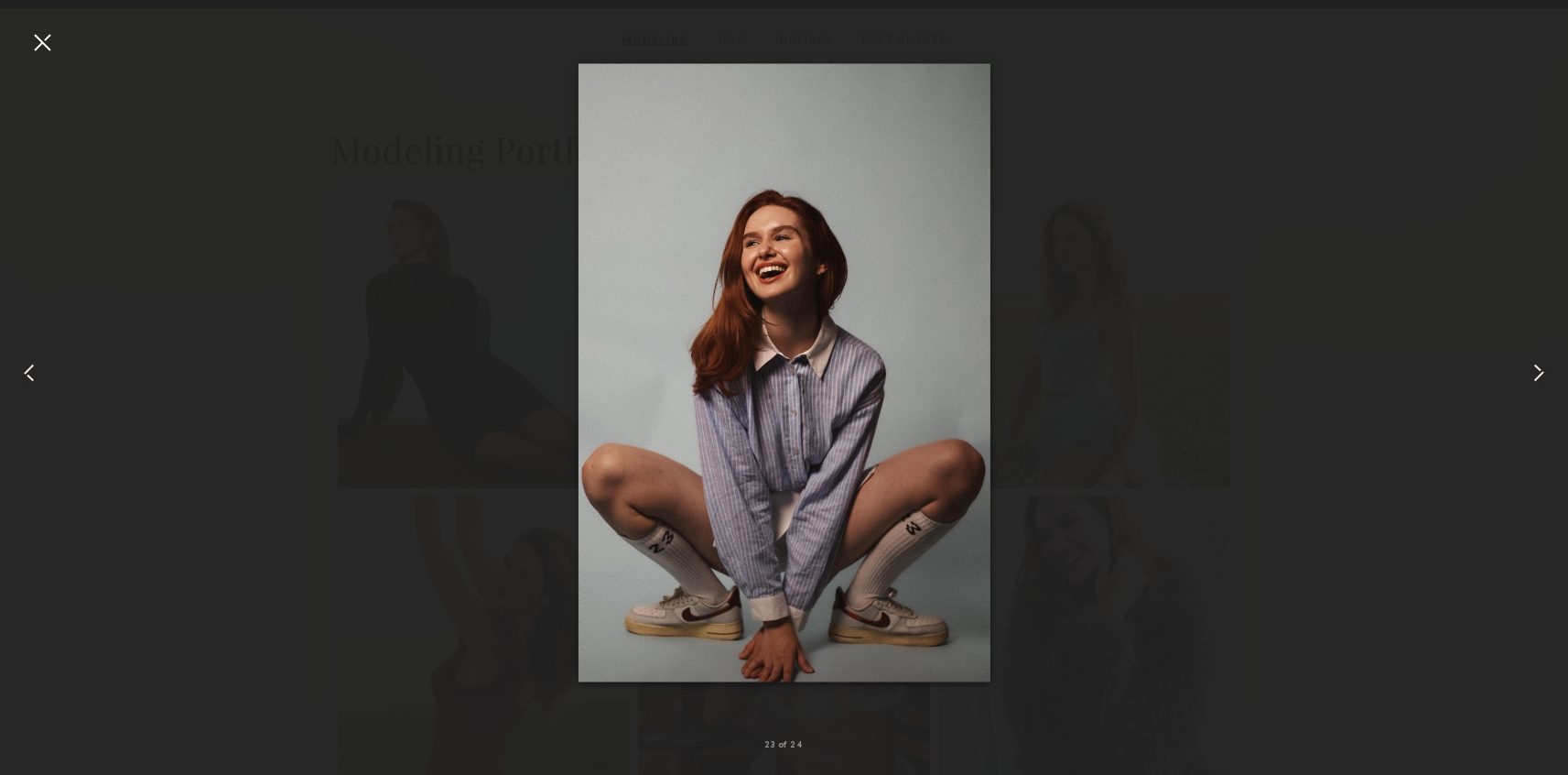
click at [1438, 471] on div at bounding box center [784, 373] width 1568 height 687
click at [37, 55] on div at bounding box center [42, 42] width 30 height 30
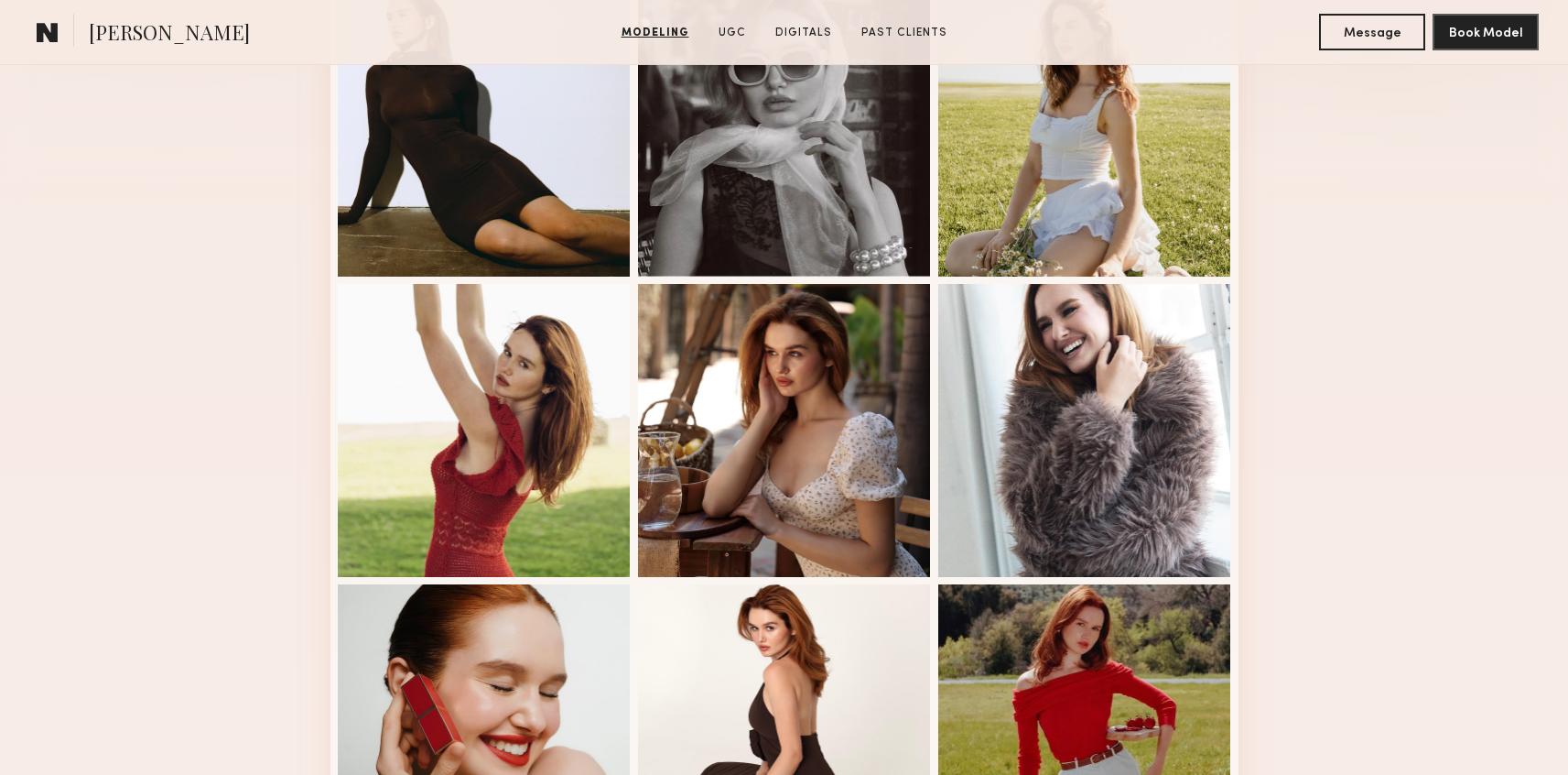
scroll to position [624, 0]
